Goal: Entertainment & Leisure: Consume media (video, audio)

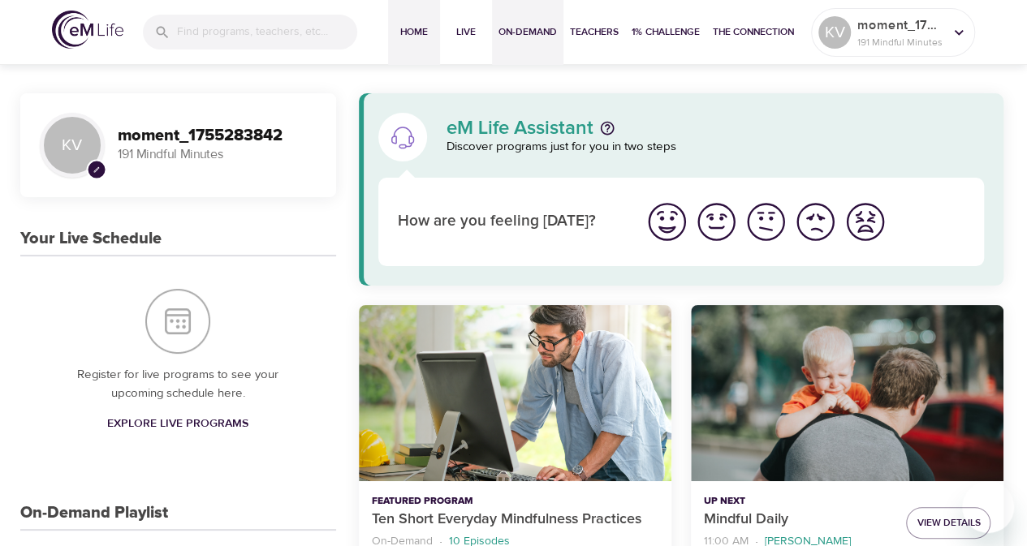
click at [521, 36] on span "On-Demand" at bounding box center [527, 32] width 58 height 17
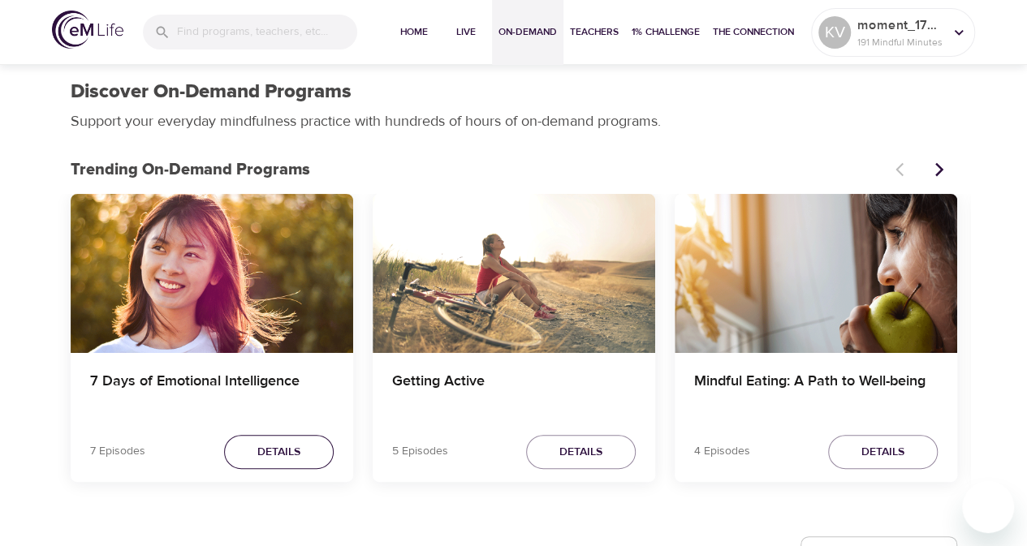
click at [292, 455] on span "Details" at bounding box center [278, 452] width 43 height 20
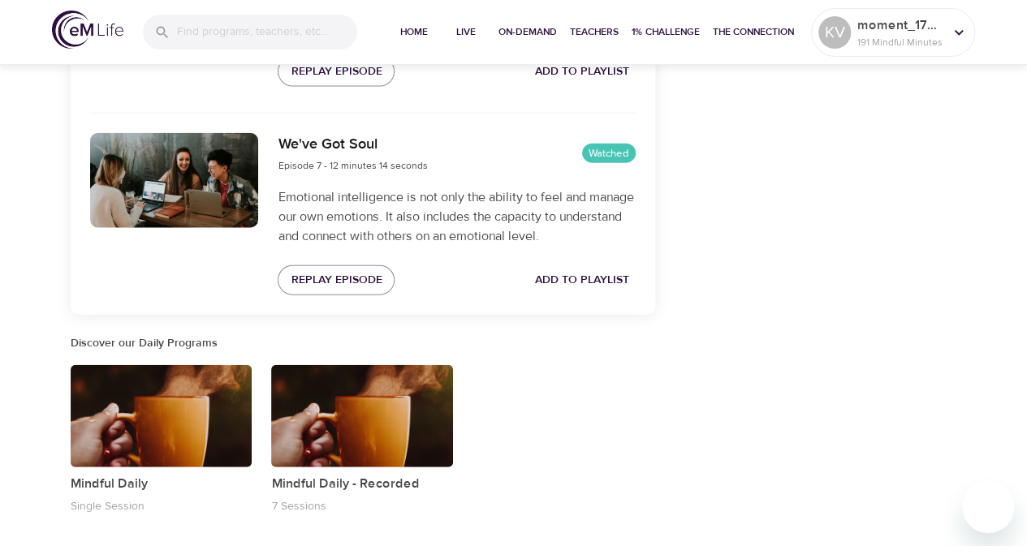
scroll to position [1868, 0]
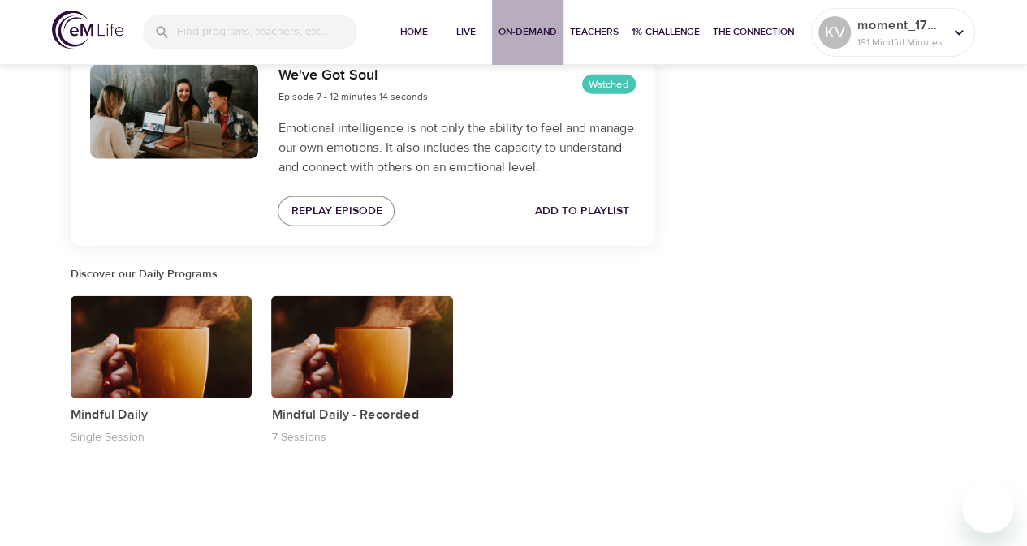
click at [518, 31] on span "On-Demand" at bounding box center [527, 32] width 58 height 17
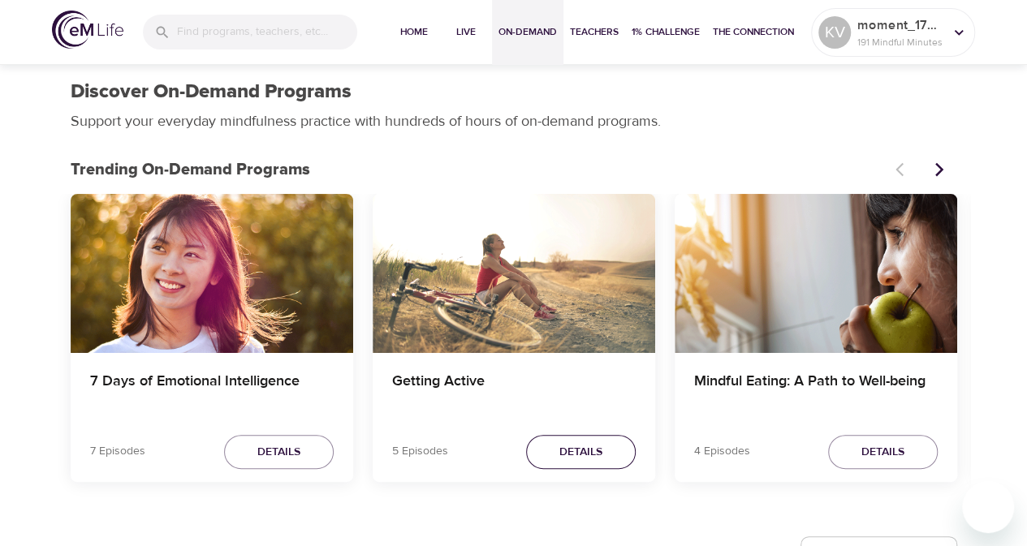
click at [570, 441] on button "Details" at bounding box center [581, 452] width 110 height 35
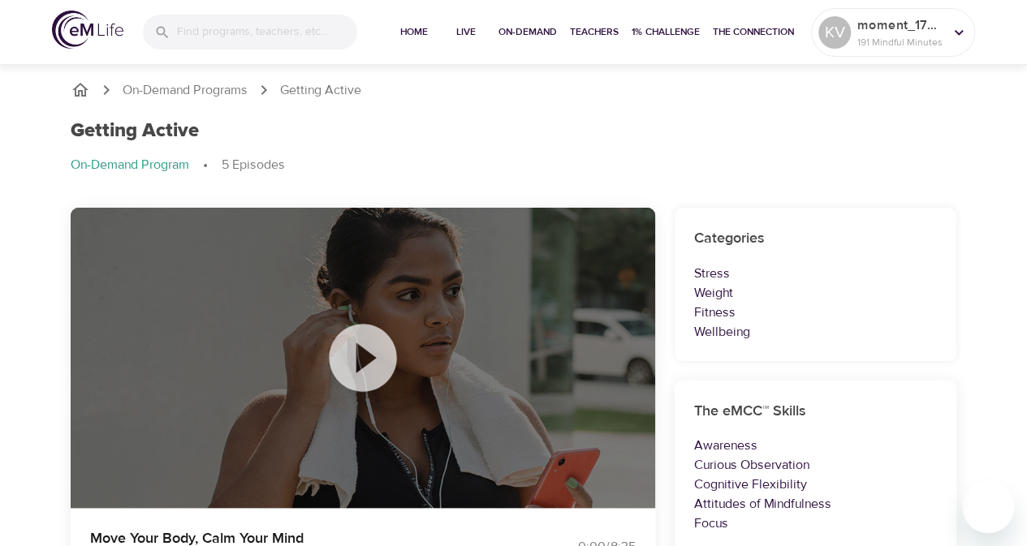
scroll to position [406, 0]
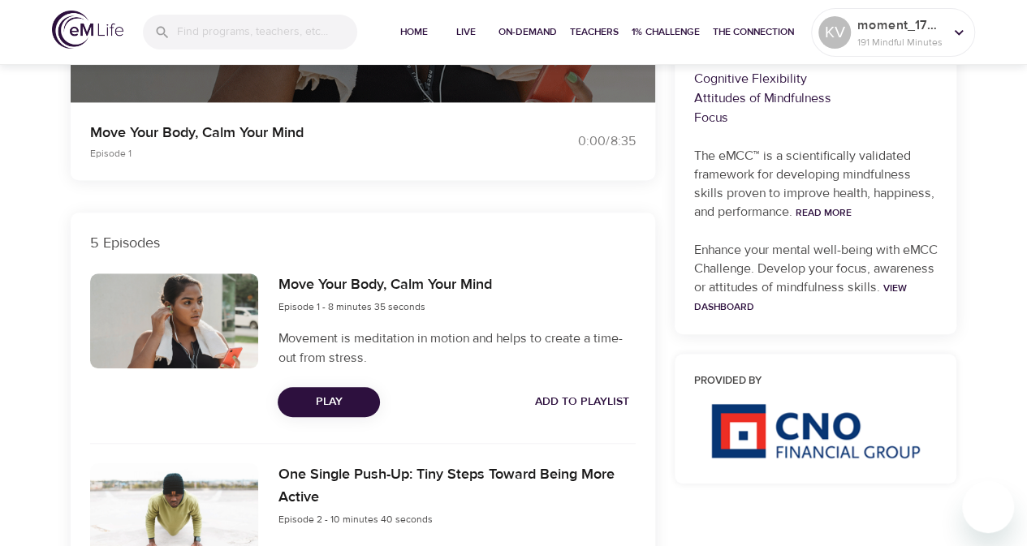
click at [351, 403] on span "Play" at bounding box center [329, 402] width 76 height 20
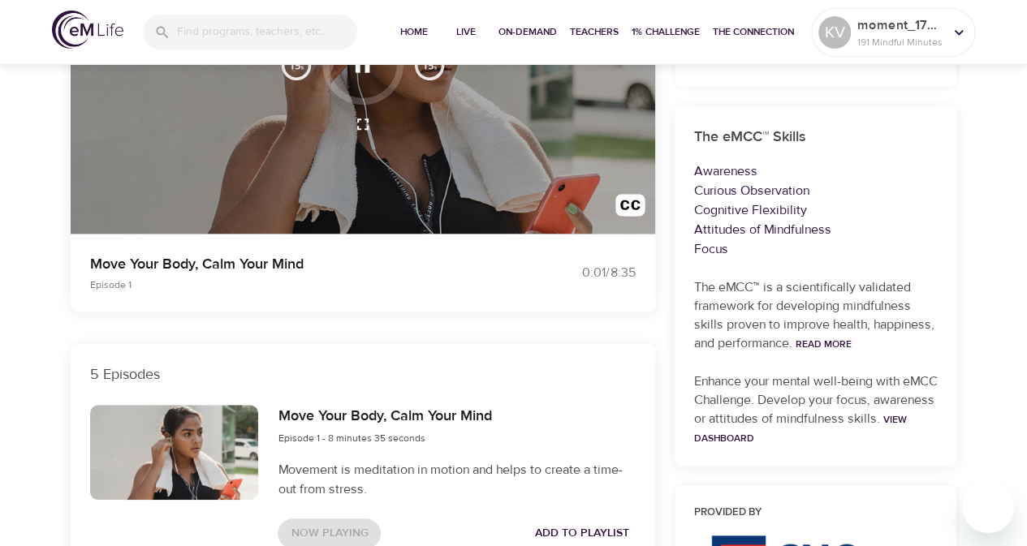
scroll to position [81, 0]
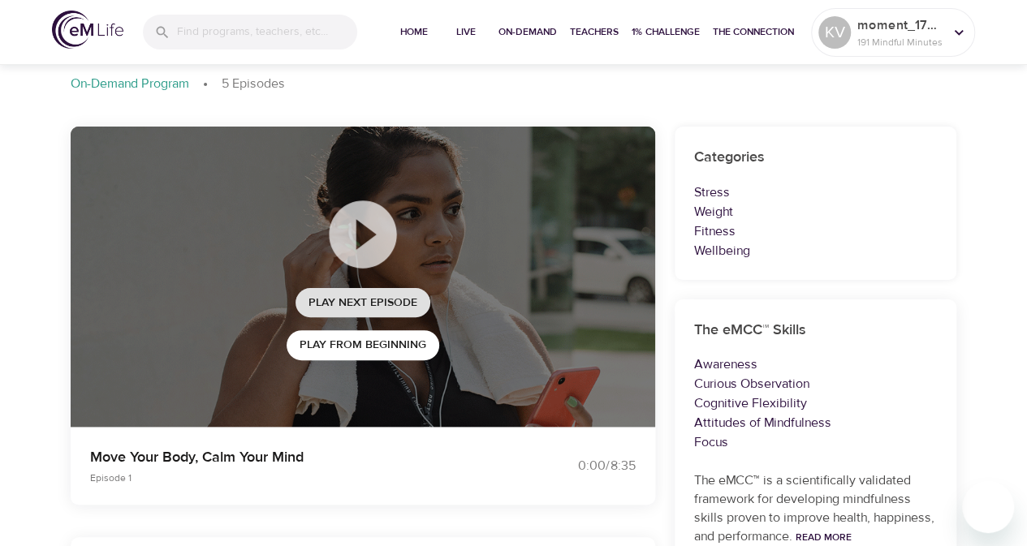
click at [351, 288] on button "Play Next Episode" at bounding box center [362, 303] width 135 height 30
